Goal: Information Seeking & Learning: Learn about a topic

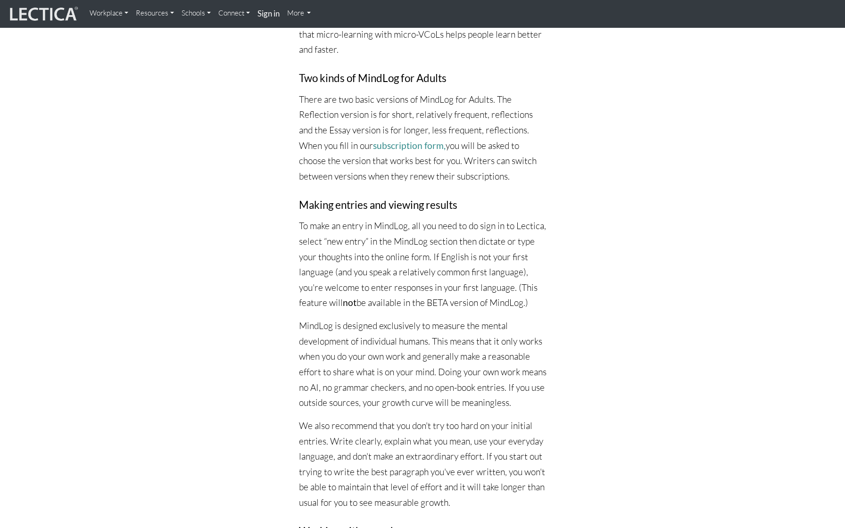
scroll to position [969, 0]
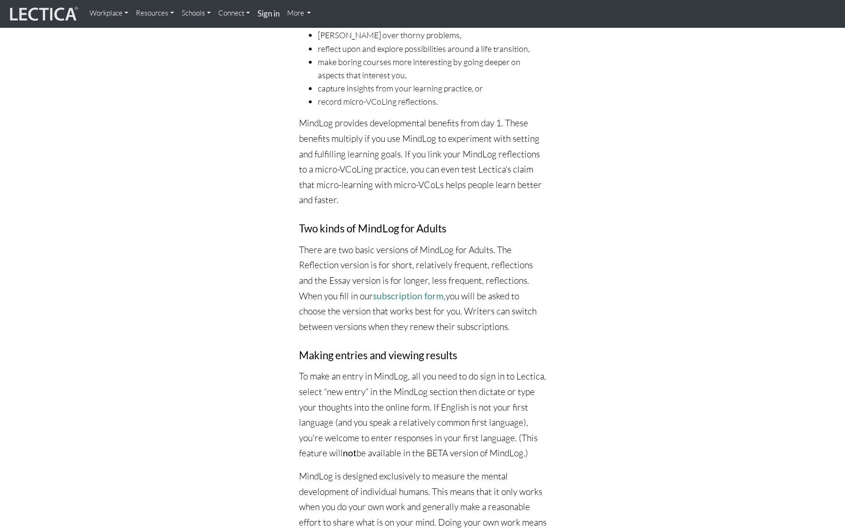
click at [199, 13] on link "Schools" at bounding box center [196, 13] width 37 height 19
click at [212, 51] on link "MindLog for Educators" at bounding box center [225, 50] width 80 height 13
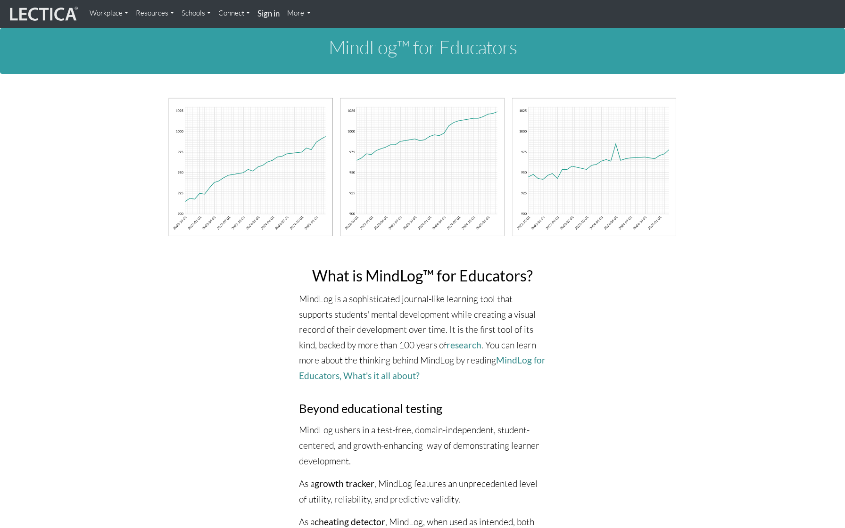
click at [204, 11] on link "Schools" at bounding box center [196, 13] width 37 height 19
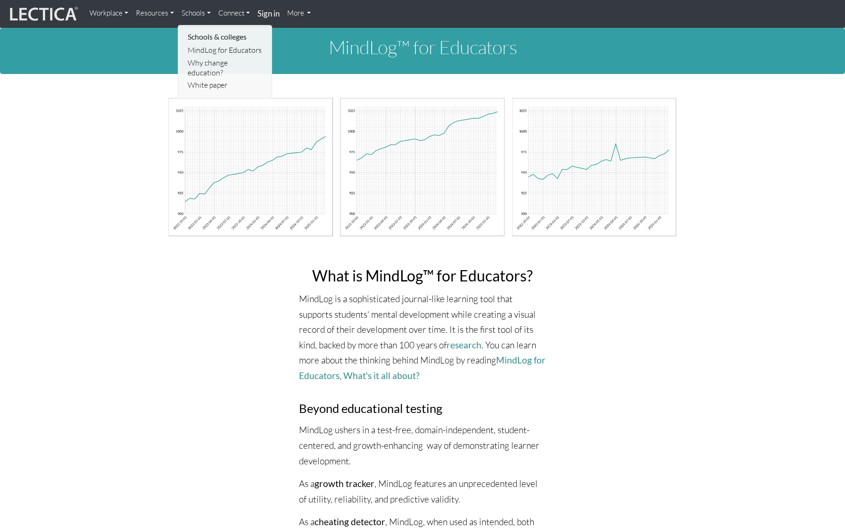
click at [171, 12] on link "Resources" at bounding box center [155, 13] width 46 height 19
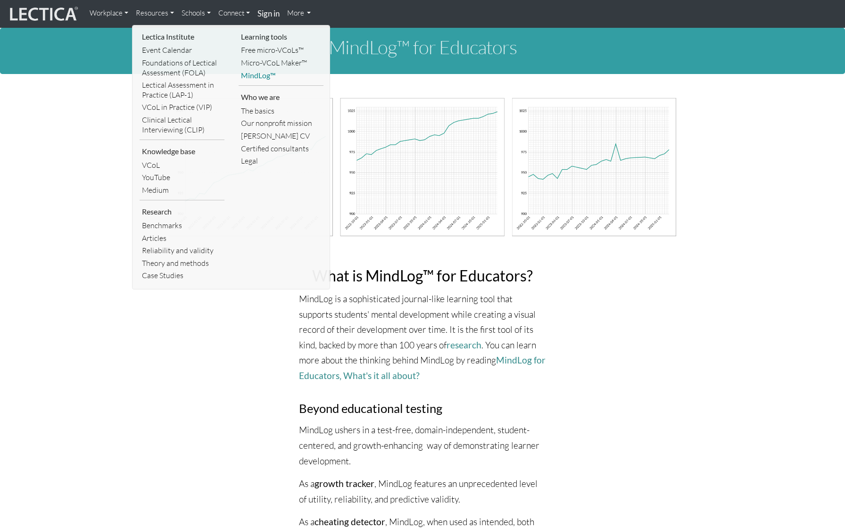
click at [264, 78] on link "MindLog™" at bounding box center [281, 75] width 85 height 13
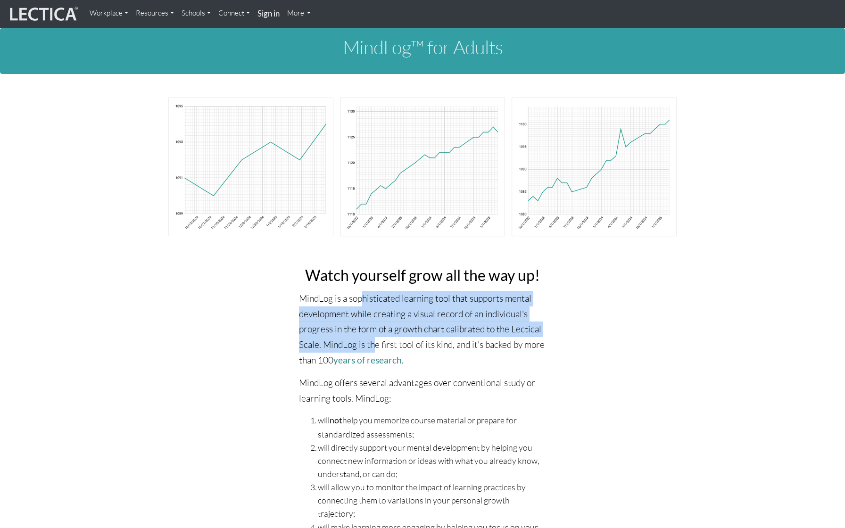
drag, startPoint x: 362, startPoint y: 297, endPoint x: 373, endPoint y: 342, distance: 46.7
click at [373, 343] on p "MindLog is a sophisticated learning tool that supports mental development while…" at bounding box center [423, 329] width 248 height 77
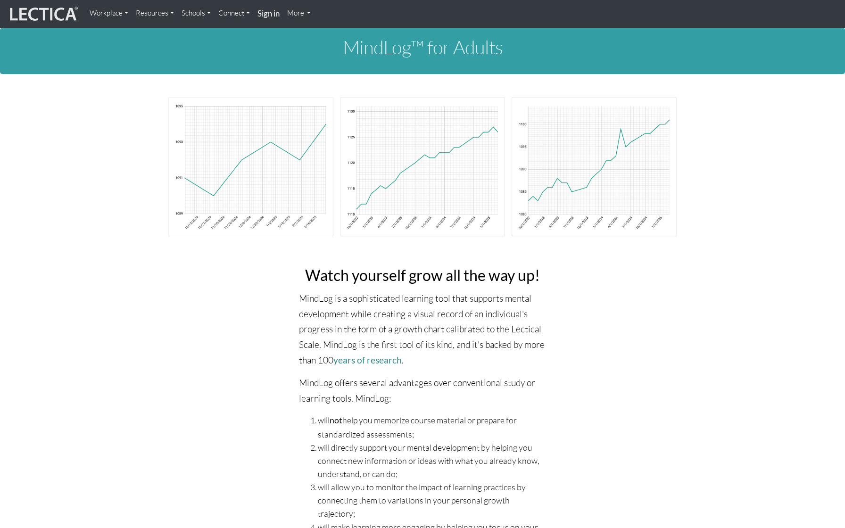
click at [421, 363] on p "MindLog is a sophisticated learning tool that supports mental development while…" at bounding box center [423, 329] width 248 height 77
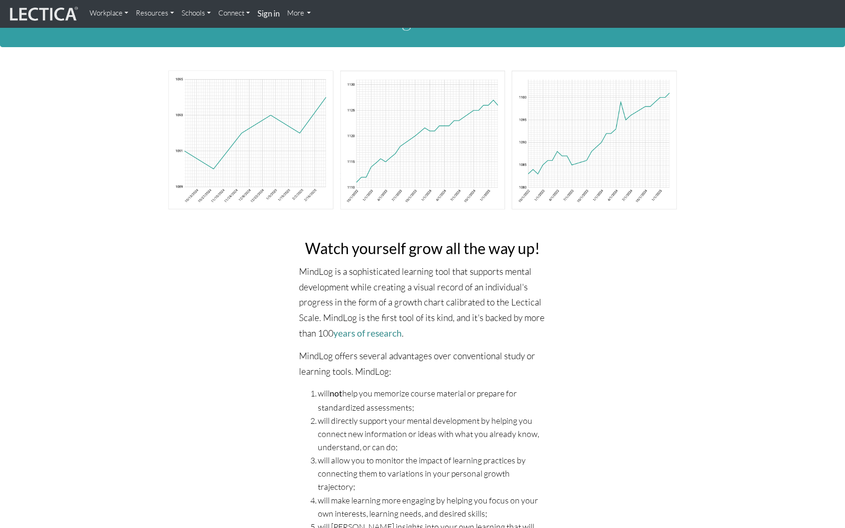
scroll to position [53, 0]
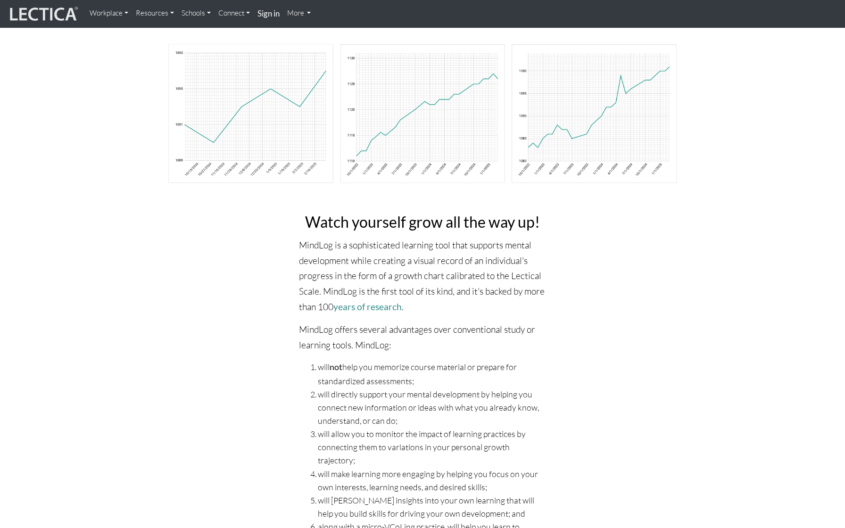
drag, startPoint x: 378, startPoint y: 366, endPoint x: 413, endPoint y: 376, distance: 36.4
click at [413, 377] on li "will not help you memorize course material or prepare for standardized assessme…" at bounding box center [432, 373] width 229 height 27
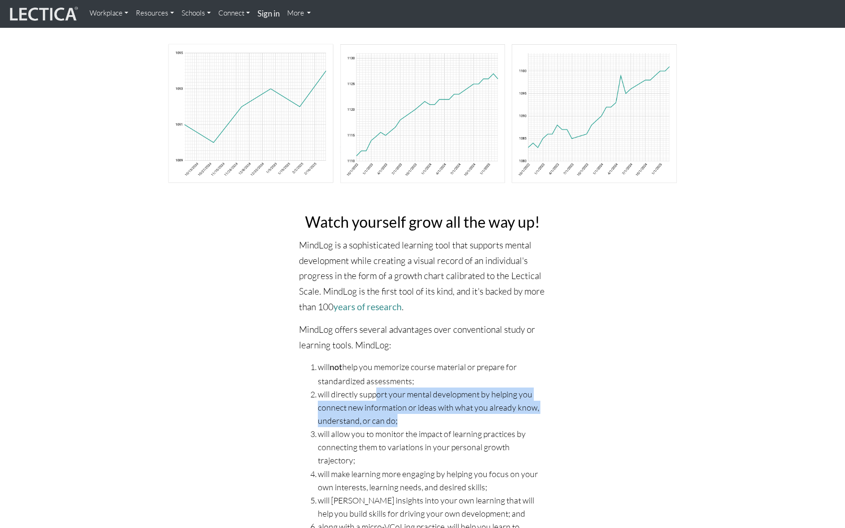
drag, startPoint x: 377, startPoint y: 390, endPoint x: 409, endPoint y: 417, distance: 41.5
click at [409, 417] on li "will directly support your mental development by helping you connect new inform…" at bounding box center [432, 408] width 229 height 40
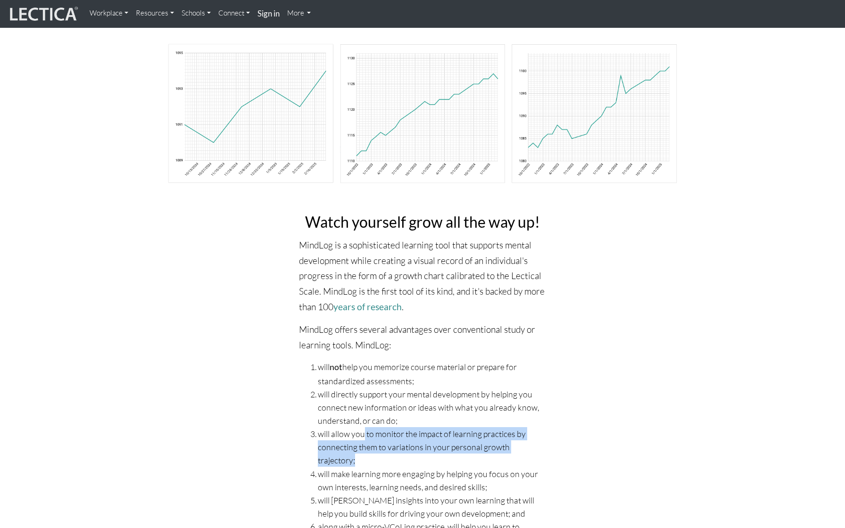
drag, startPoint x: 365, startPoint y: 435, endPoint x: 404, endPoint y: 456, distance: 43.9
click at [404, 456] on li "will allow you to monitor the impact of learning practices by connecting them t…" at bounding box center [432, 447] width 229 height 40
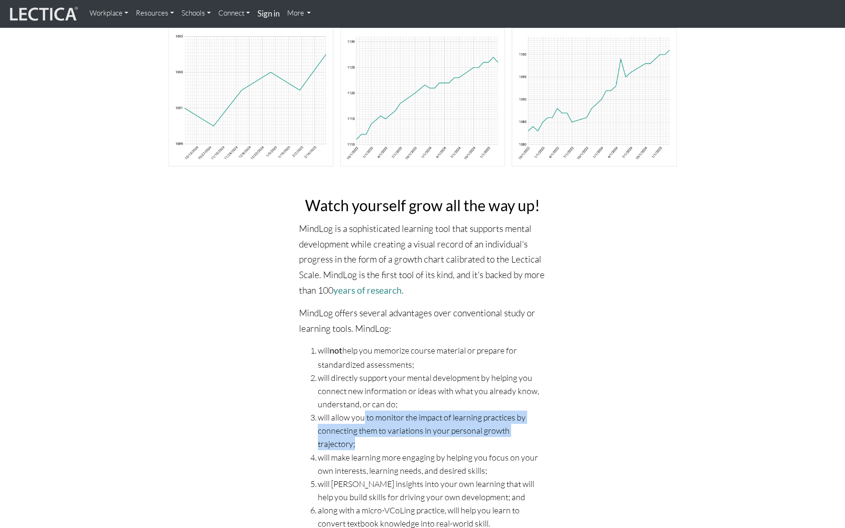
scroll to position [75, 0]
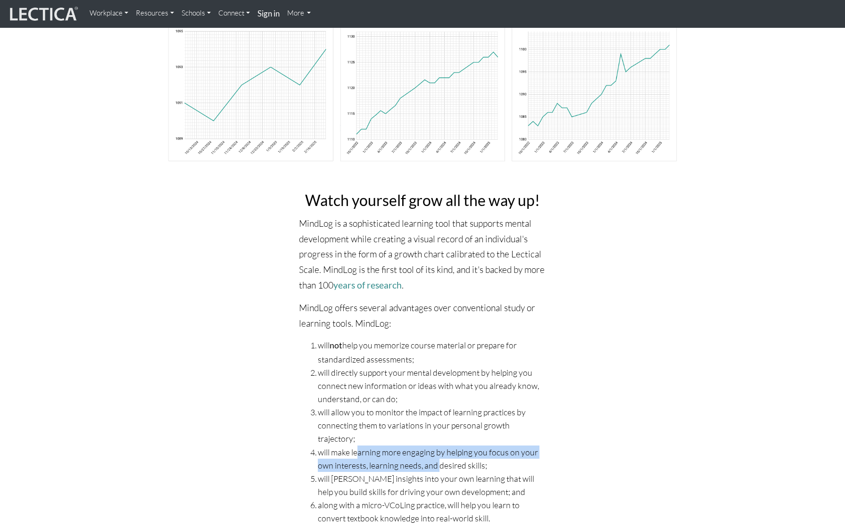
drag, startPoint x: 357, startPoint y: 449, endPoint x: 442, endPoint y: 463, distance: 86.1
click at [442, 463] on li "will make learning more engaging by helping you focus on your own interests, le…" at bounding box center [432, 459] width 229 height 26
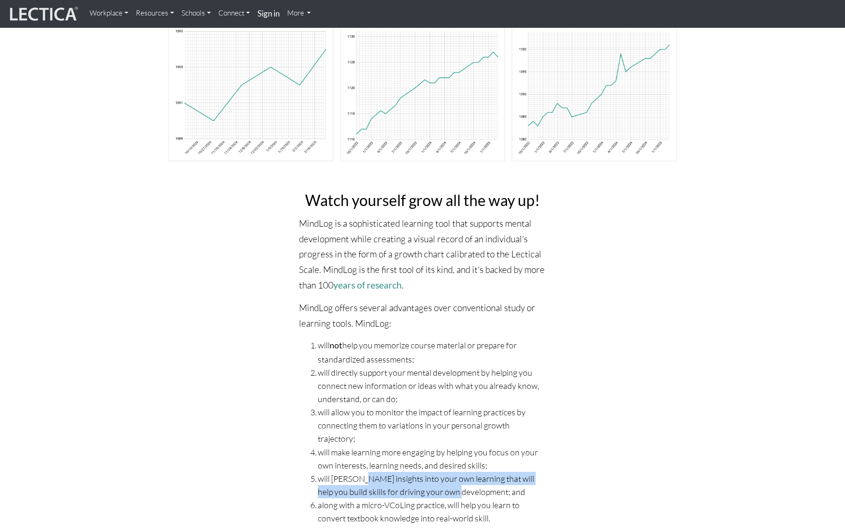
drag, startPoint x: 357, startPoint y: 478, endPoint x: 461, endPoint y: 494, distance: 104.9
click at [461, 494] on li "will foster insights into your own learning that will help you build skills for…" at bounding box center [432, 485] width 229 height 26
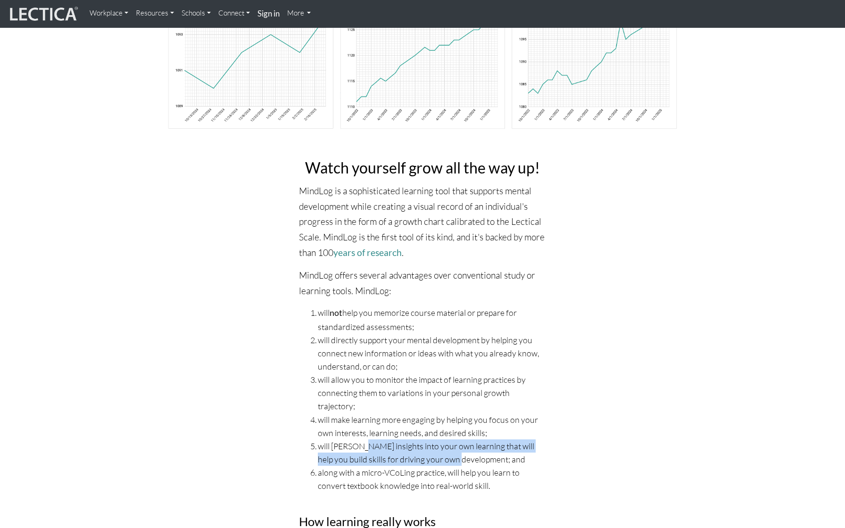
scroll to position [127, 0]
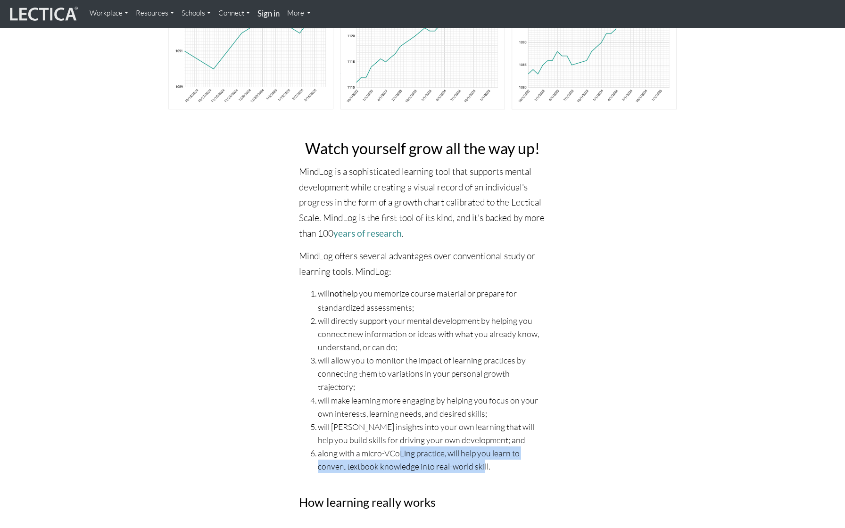
drag, startPoint x: 401, startPoint y: 454, endPoint x: 485, endPoint y: 464, distance: 84.0
click at [486, 464] on li "along with a micro-VCoLing practice, will help you learn to convert textbook kn…" at bounding box center [432, 459] width 229 height 26
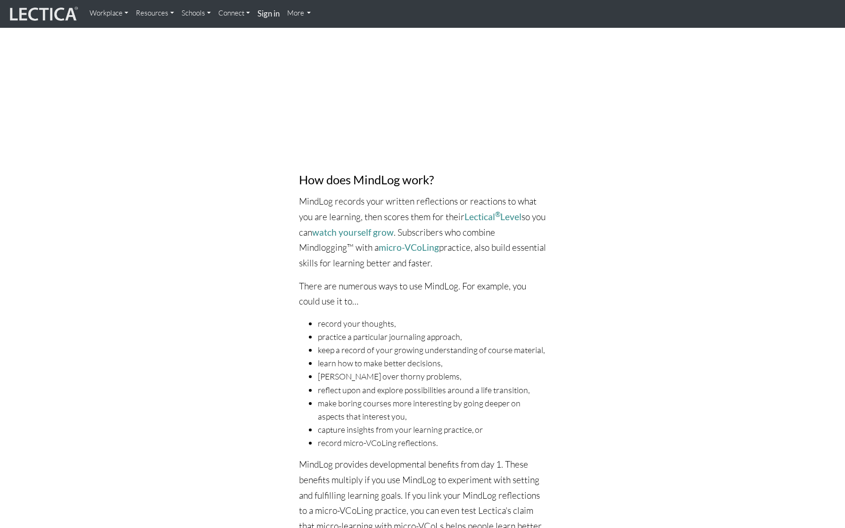
scroll to position [628, 0]
drag, startPoint x: 405, startPoint y: 213, endPoint x: 457, endPoint y: 261, distance: 71.4
click at [457, 261] on p "MindLog records your written reflections or reactions to what you are learning,…" at bounding box center [423, 231] width 248 height 77
drag, startPoint x: 403, startPoint y: 279, endPoint x: 442, endPoint y: 296, distance: 43.3
click at [442, 297] on p "There are numerous ways to use MindLog. For example, you could use it to…" at bounding box center [423, 293] width 248 height 31
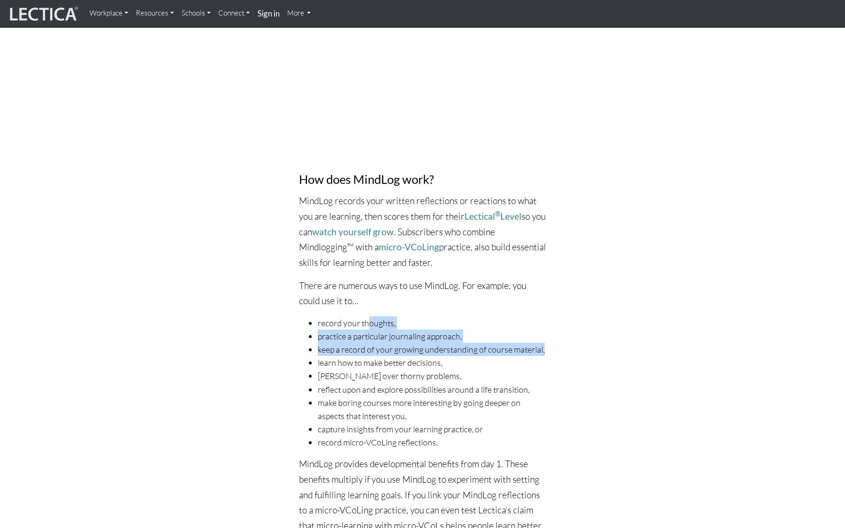
drag, startPoint x: 371, startPoint y: 315, endPoint x: 404, endPoint y: 351, distance: 49.1
click at [405, 352] on ul "record your thoughts, practice a particular journaling approach, keep a record …" at bounding box center [423, 382] width 248 height 132
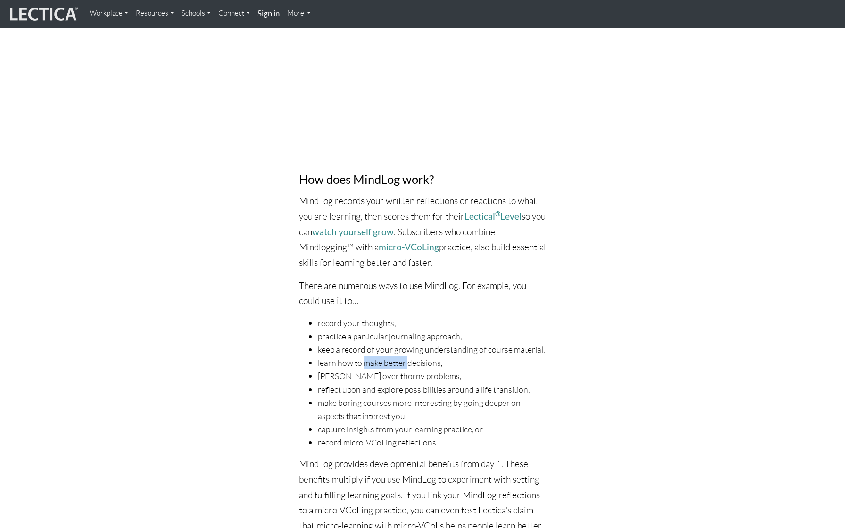
drag, startPoint x: 367, startPoint y: 365, endPoint x: 408, endPoint y: 364, distance: 40.6
click at [409, 365] on li "learn how to make better decisions," at bounding box center [432, 362] width 229 height 13
drag, startPoint x: 355, startPoint y: 381, endPoint x: 388, endPoint y: 381, distance: 33.0
click at [388, 382] on li "mull over thorny problems," at bounding box center [432, 375] width 229 height 13
drag, startPoint x: 349, startPoint y: 401, endPoint x: 397, endPoint y: 397, distance: 48.7
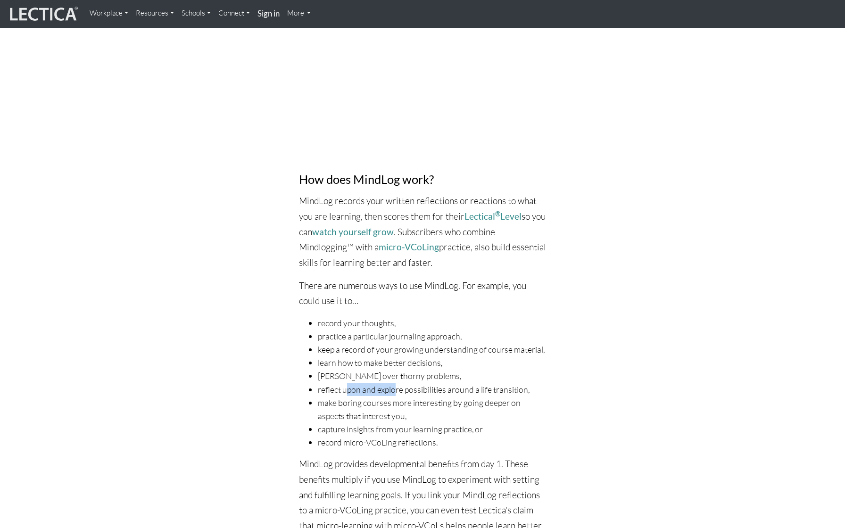
click at [398, 396] on li "reflect upon and explore possibilities around a life transition," at bounding box center [432, 389] width 229 height 13
drag, startPoint x: 345, startPoint y: 415, endPoint x: 373, endPoint y: 425, distance: 30.4
click at [373, 422] on li "make boring courses more interesting by going deeper on aspects that interest y…" at bounding box center [432, 409] width 229 height 26
drag, startPoint x: 363, startPoint y: 438, endPoint x: 385, endPoint y: 438, distance: 22.6
click at [385, 436] on li "capture insights from your learning practice, or" at bounding box center [432, 428] width 229 height 13
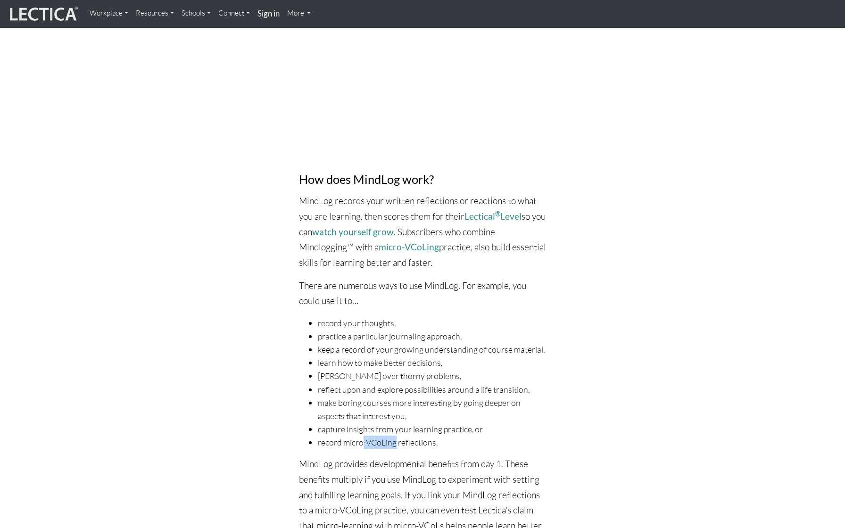
drag, startPoint x: 365, startPoint y: 453, endPoint x: 396, endPoint y: 452, distance: 31.1
click at [397, 449] on li "record micro-VCoLing reflections." at bounding box center [432, 442] width 229 height 13
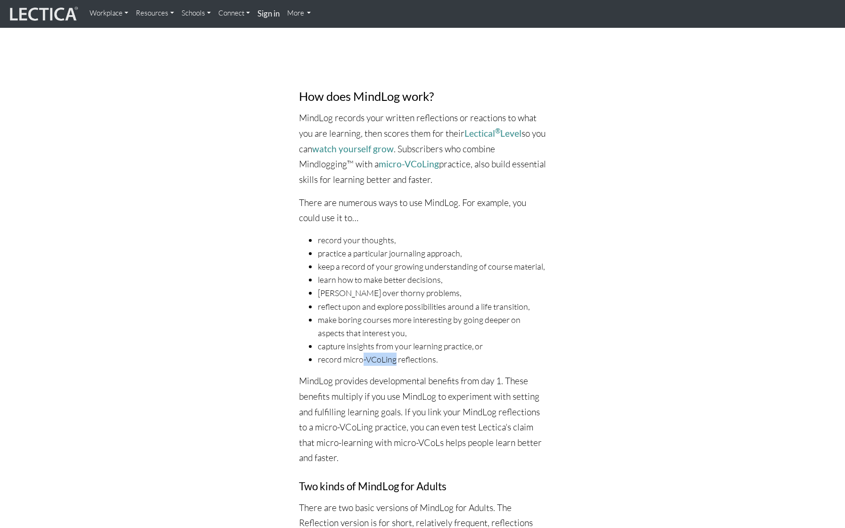
scroll to position [712, 0]
drag, startPoint x: 402, startPoint y: 409, endPoint x: 420, endPoint y: 412, distance: 18.7
click at [421, 412] on p "MindLog provides developmental benefits from day 1. These benefits multiply if …" at bounding box center [423, 418] width 248 height 92
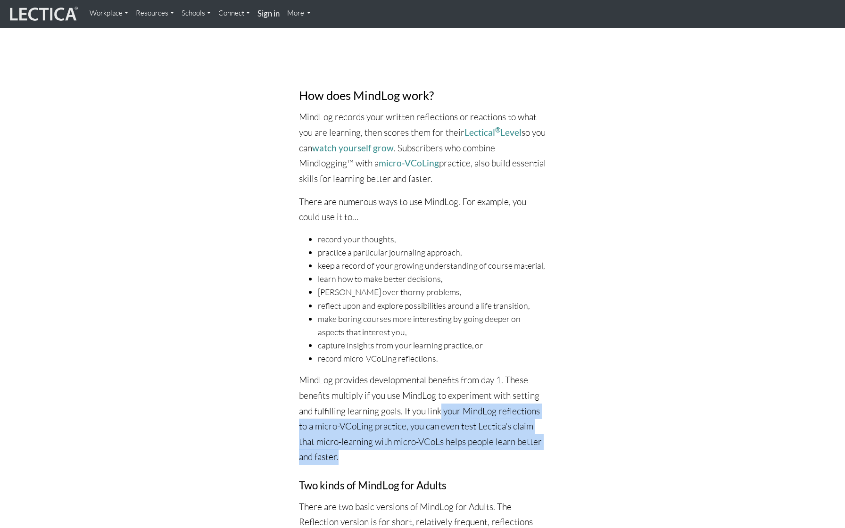
drag, startPoint x: 439, startPoint y: 416, endPoint x: 442, endPoint y: 457, distance: 41.1
click at [444, 457] on p "MindLog provides developmental benefits from day 1. These benefits multiply if …" at bounding box center [423, 418] width 248 height 92
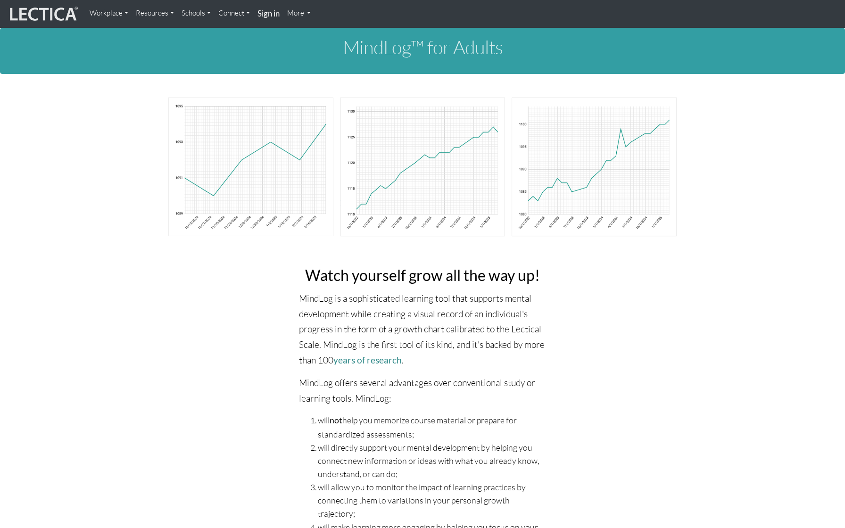
scroll to position [0, 0]
click at [160, 14] on link "Resources" at bounding box center [155, 13] width 46 height 19
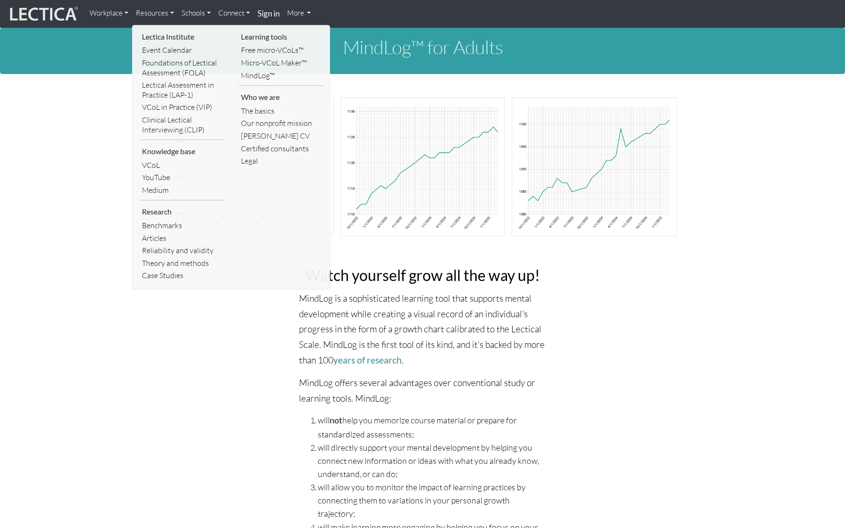
click at [200, 16] on link "Schools" at bounding box center [196, 13] width 37 height 19
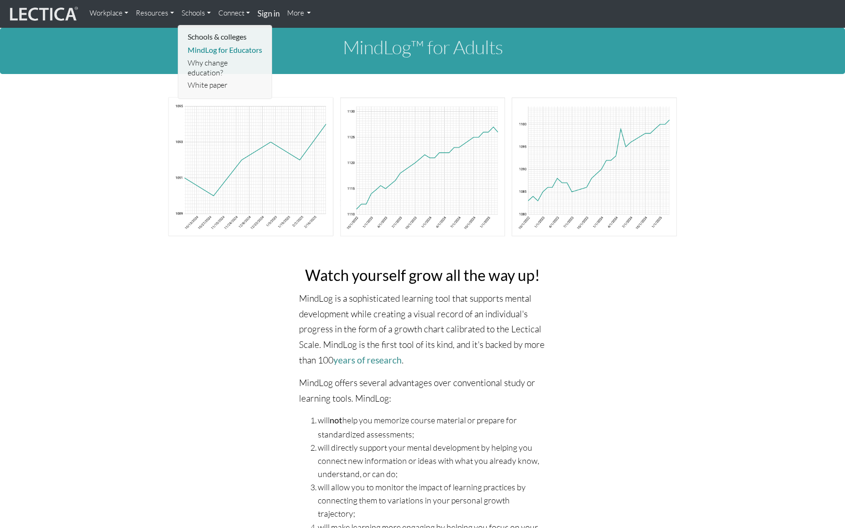
click at [220, 49] on link "MindLog for Educators" at bounding box center [225, 50] width 80 height 13
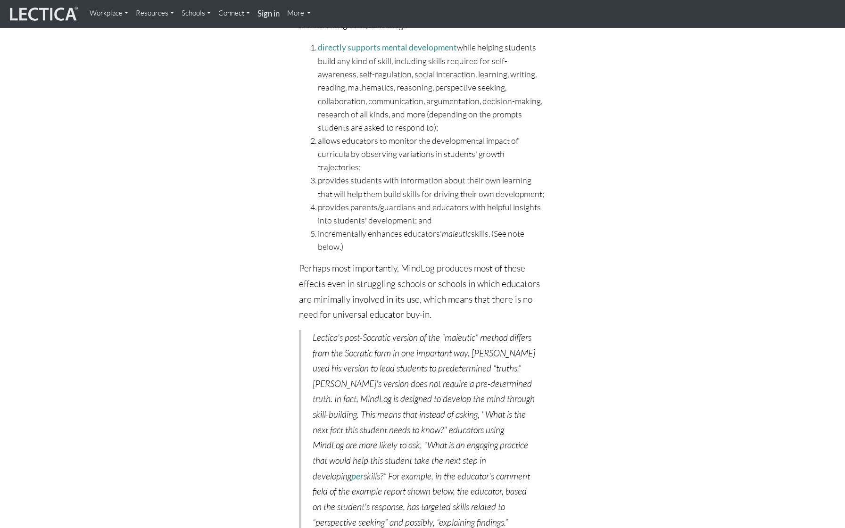
scroll to position [368, 0]
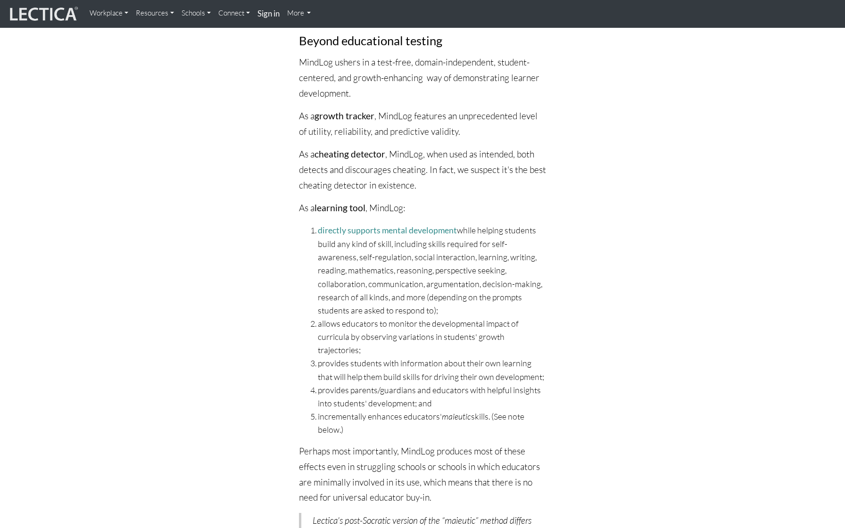
click at [164, 18] on link "Resources" at bounding box center [155, 13] width 46 height 19
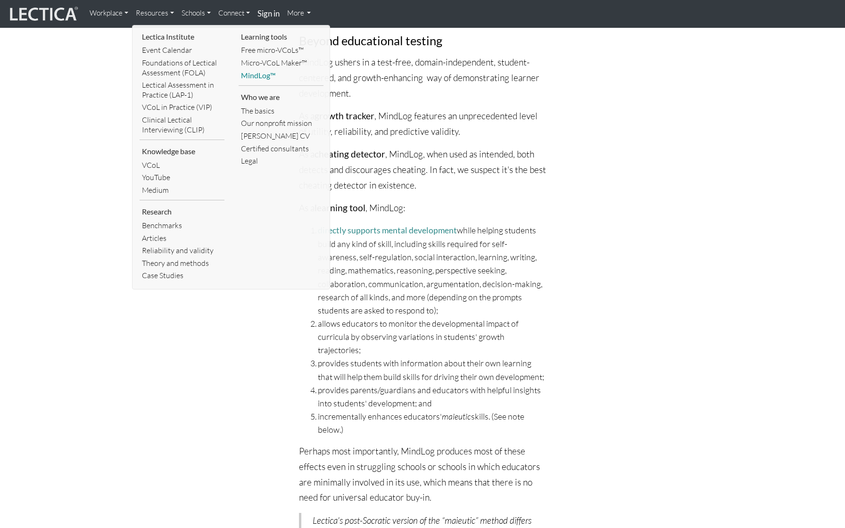
click at [258, 77] on link "MindLog™" at bounding box center [281, 75] width 85 height 13
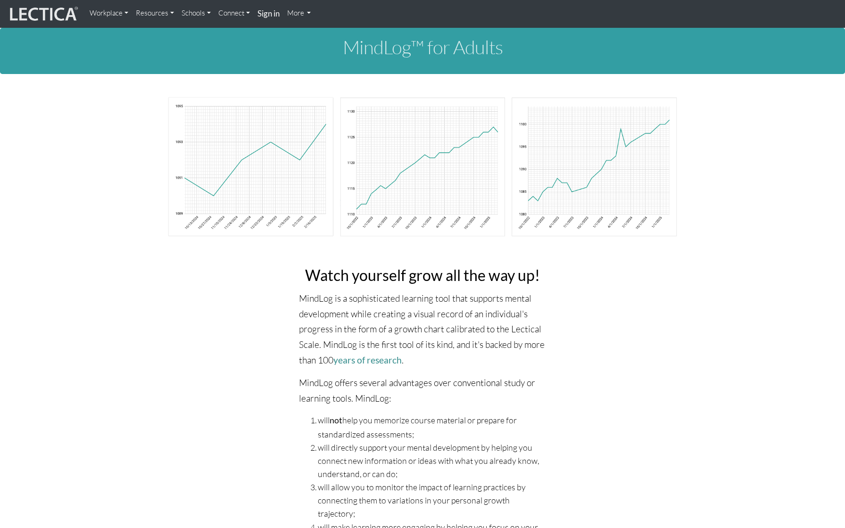
click at [168, 16] on link "Resources" at bounding box center [155, 13] width 46 height 19
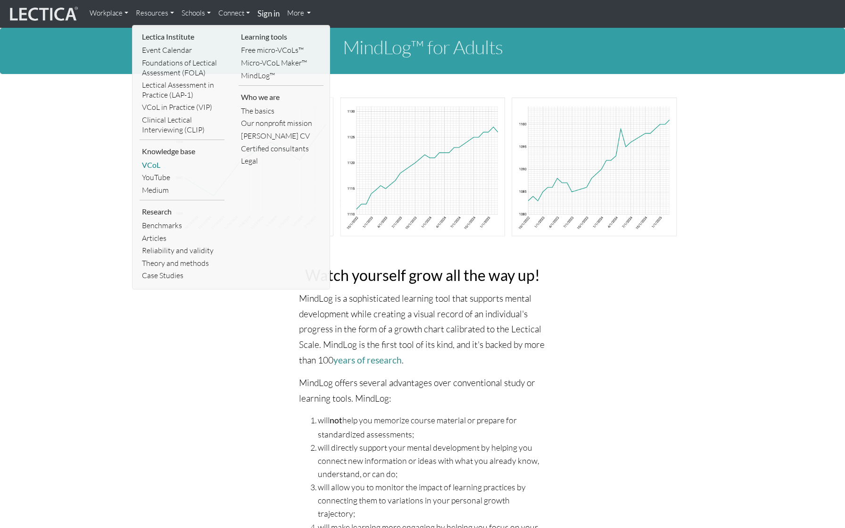
click at [156, 163] on link "VCoL" at bounding box center [182, 165] width 85 height 13
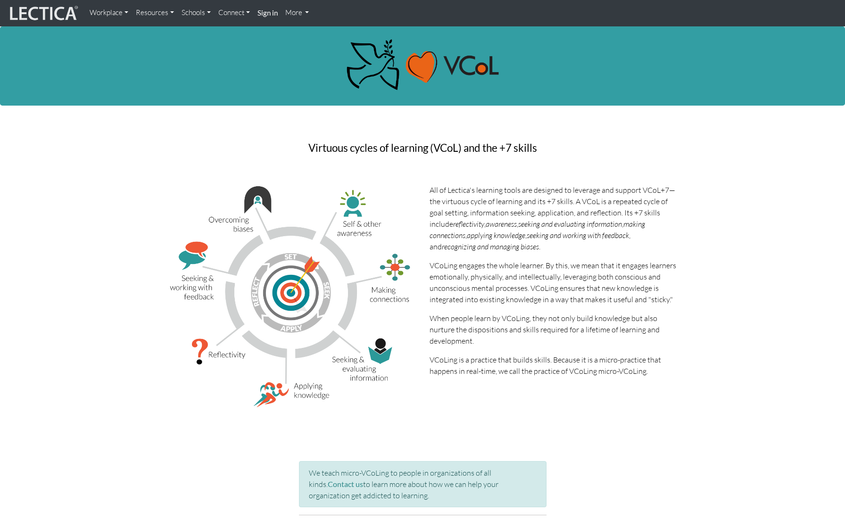
click at [163, 11] on link "Resources" at bounding box center [155, 13] width 46 height 18
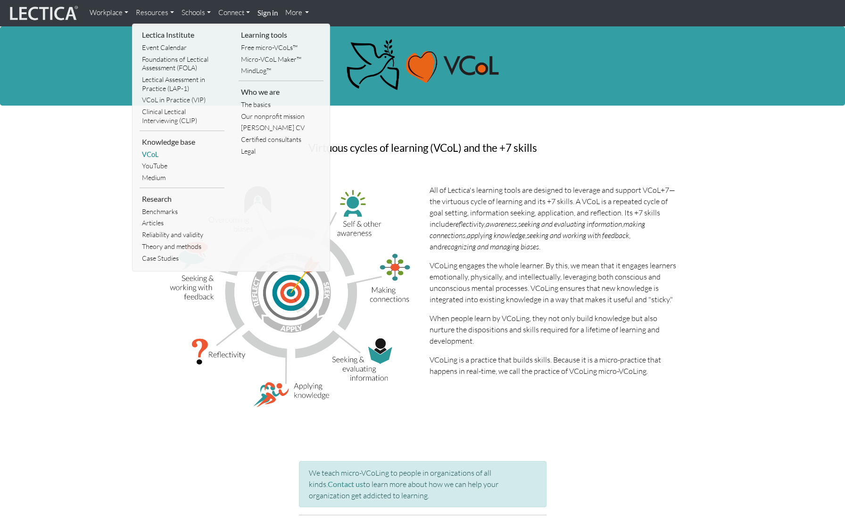
click at [156, 151] on link "VCoL" at bounding box center [182, 155] width 85 height 12
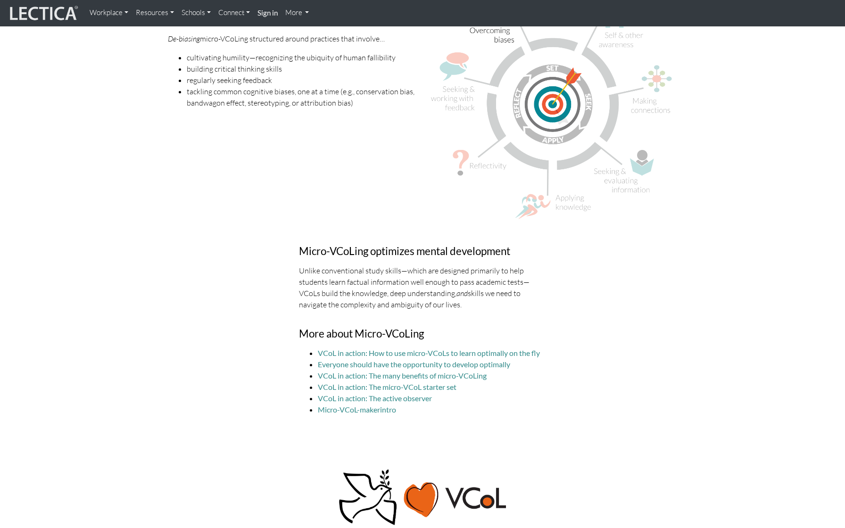
scroll to position [2534, 0]
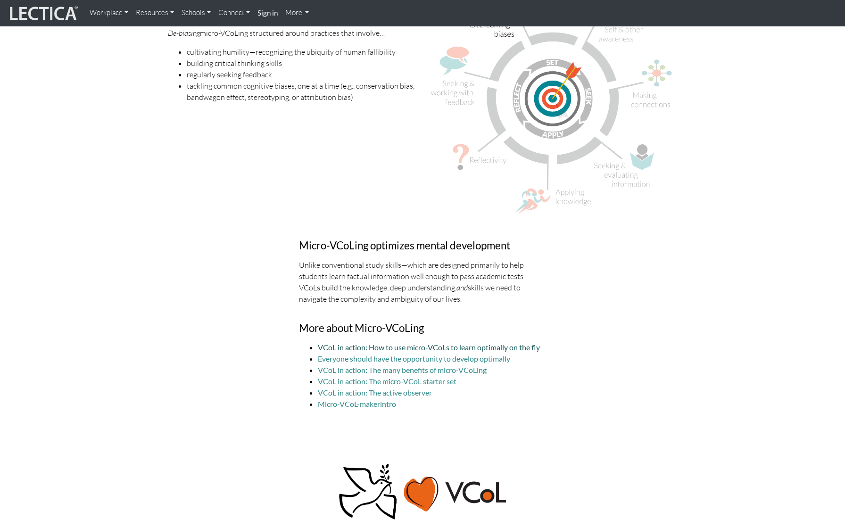
click at [490, 343] on link "VCoL in action: How to use micro-VCoLs to learn optimally on the fly" at bounding box center [429, 347] width 222 height 9
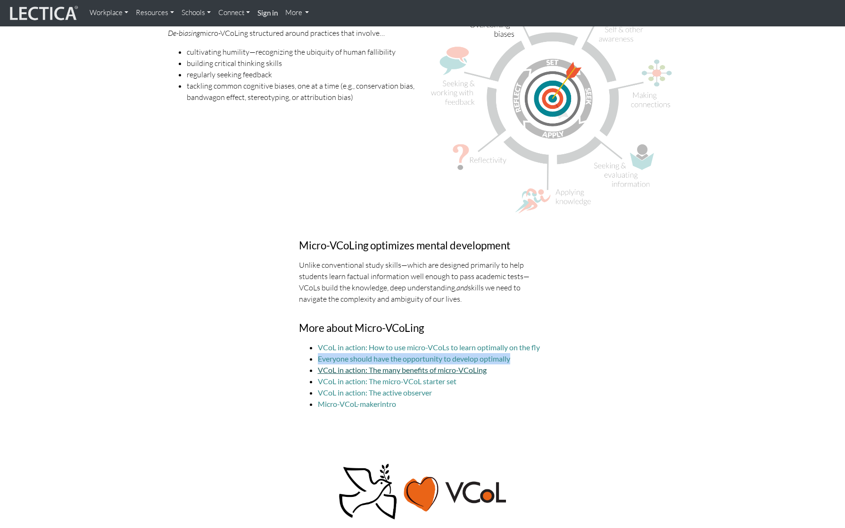
click at [460, 365] on link "VCoL in action: The many benefits of micro-VCoLing" at bounding box center [402, 369] width 169 height 9
